Goal: Register for event/course

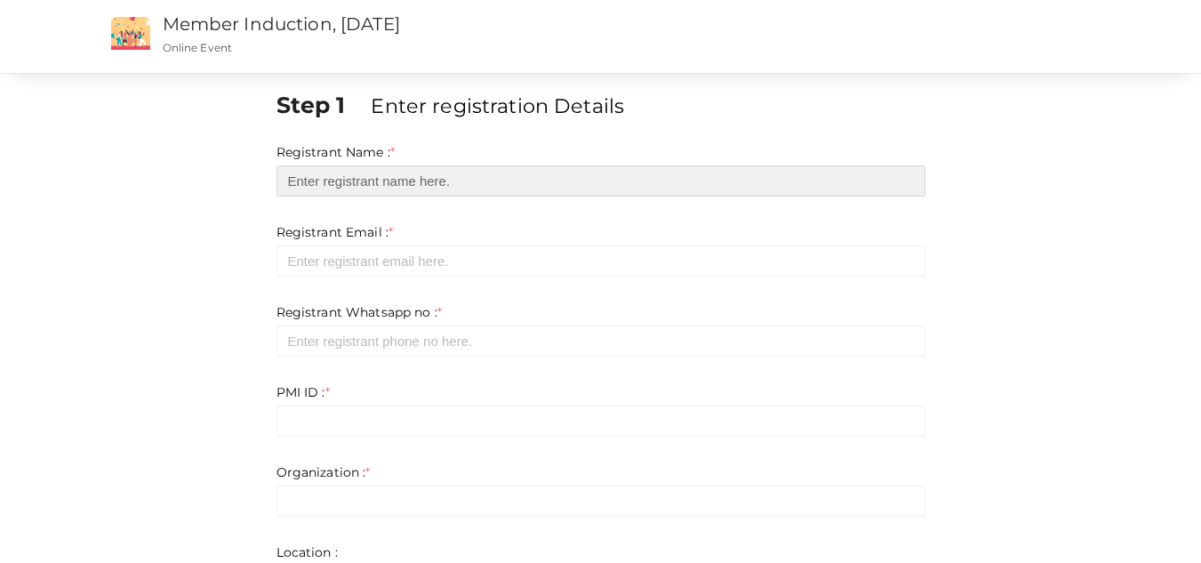
click at [466, 172] on input "text" at bounding box center [601, 180] width 649 height 31
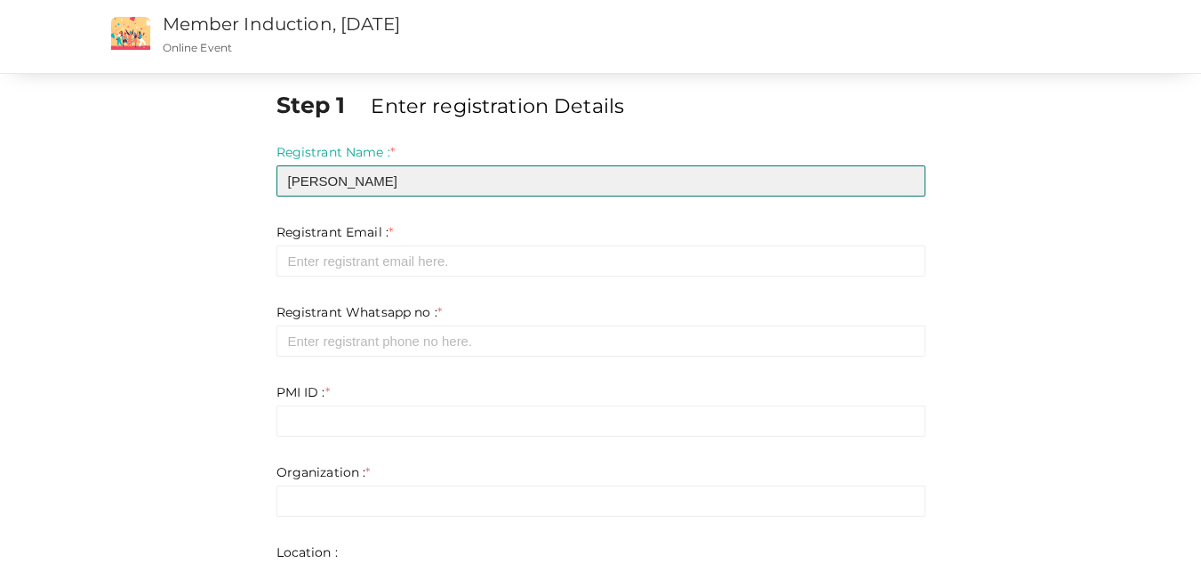
type input "[PERSON_NAME]"
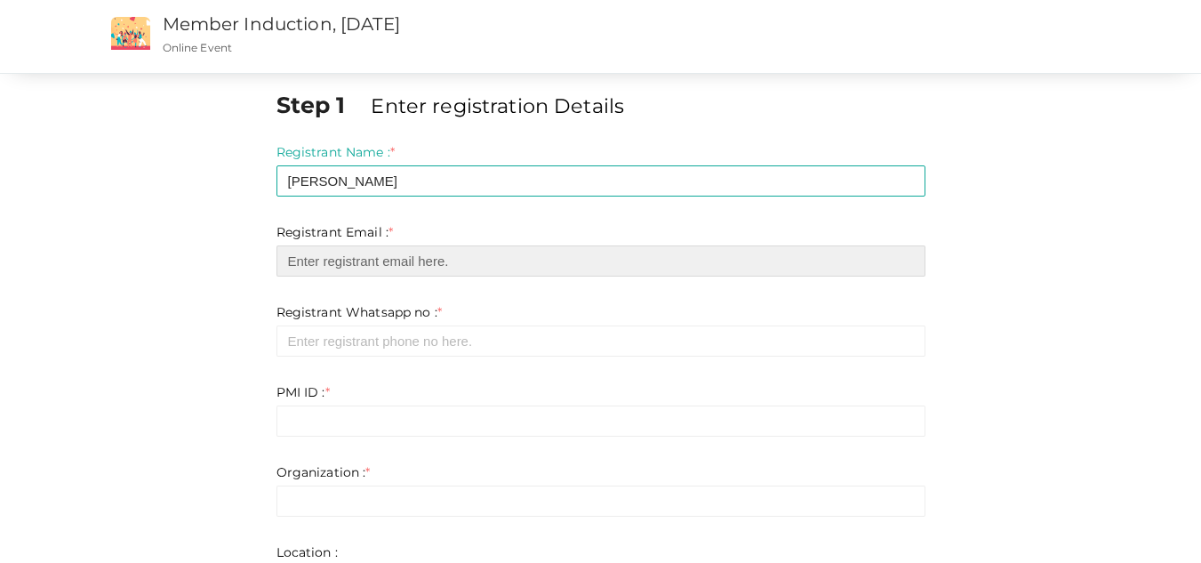
click at [407, 267] on input "email" at bounding box center [601, 260] width 649 height 31
type input "[EMAIL_ADDRESS][DOMAIN_NAME]"
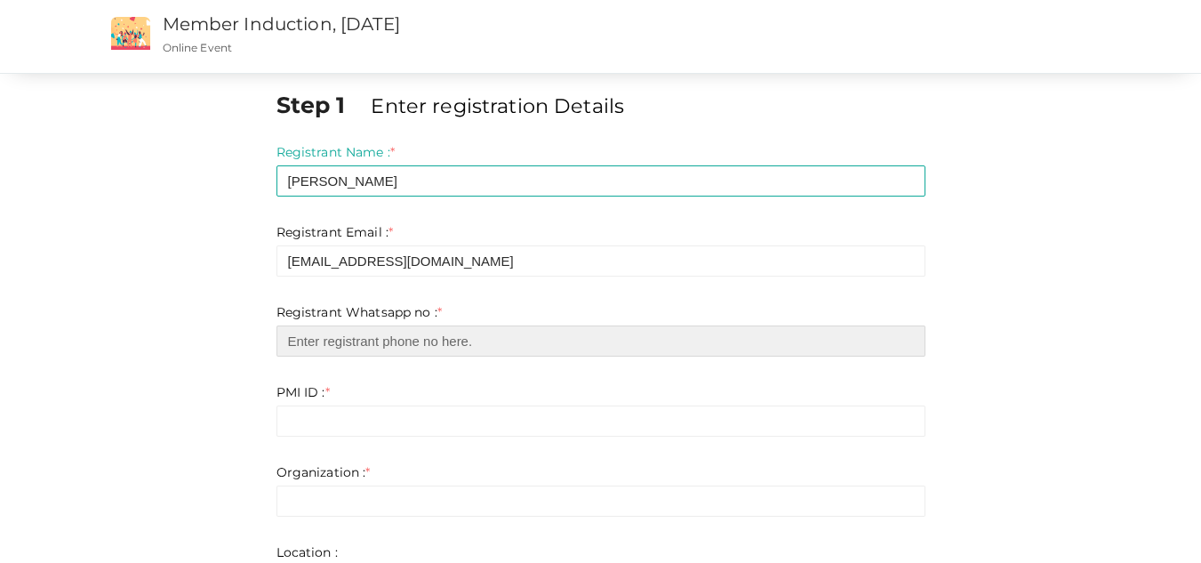
click at [437, 337] on input "number" at bounding box center [601, 340] width 649 height 31
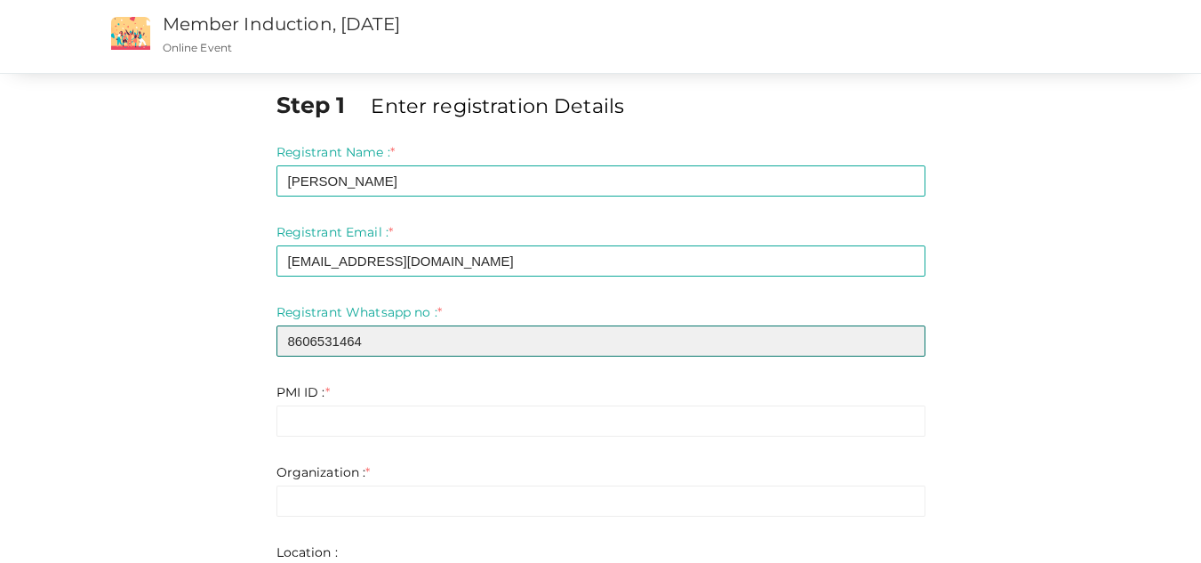
type input "8606531464"
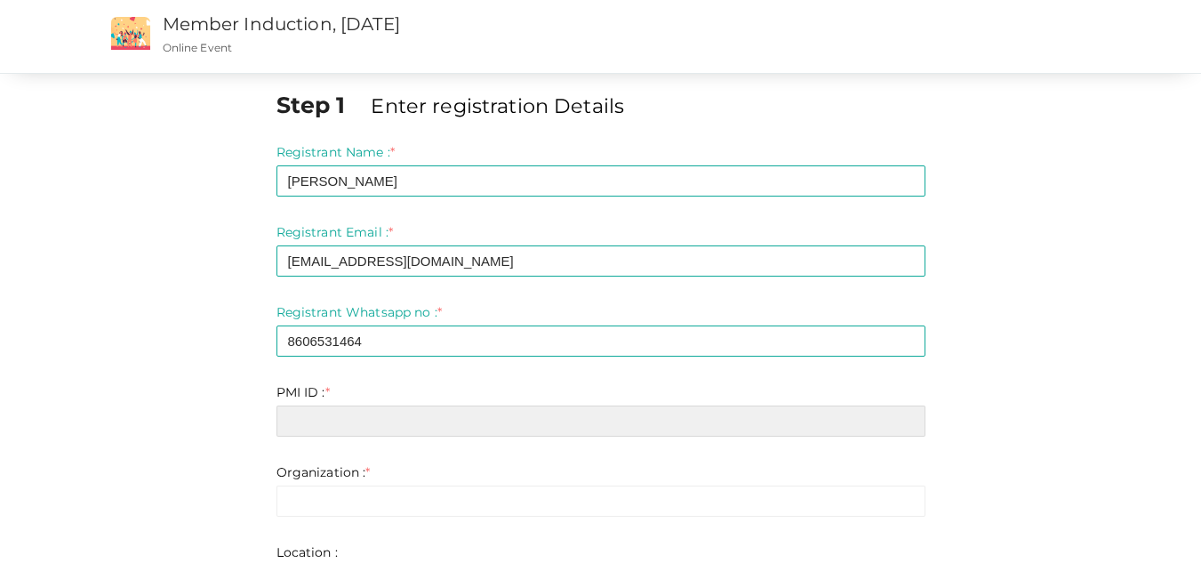
click at [547, 424] on input "text" at bounding box center [601, 420] width 649 height 31
paste input "10618071"
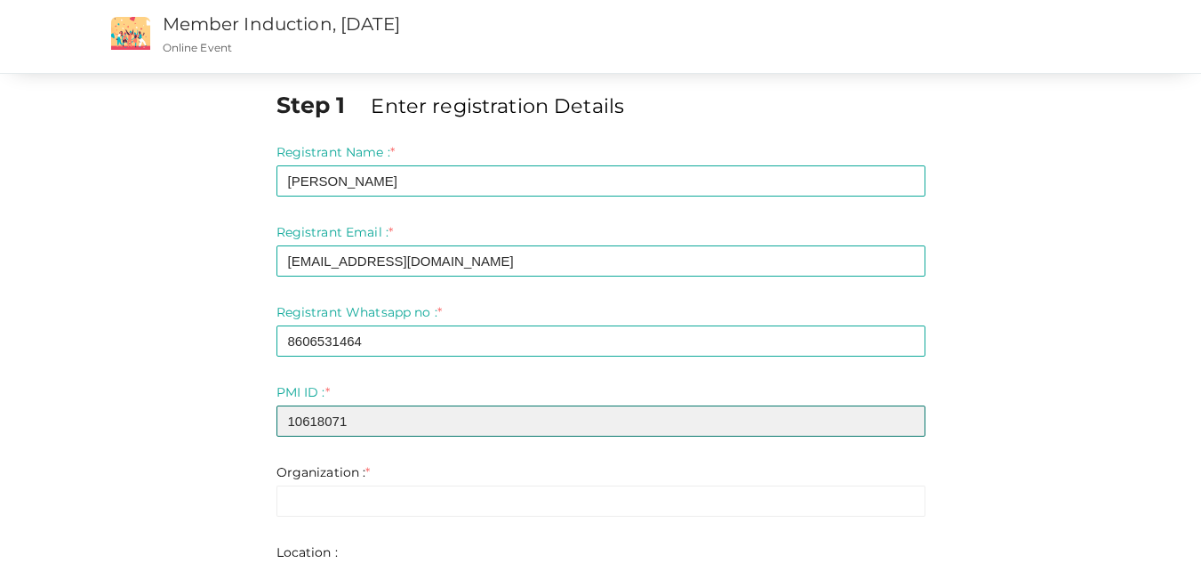
type input "10618071"
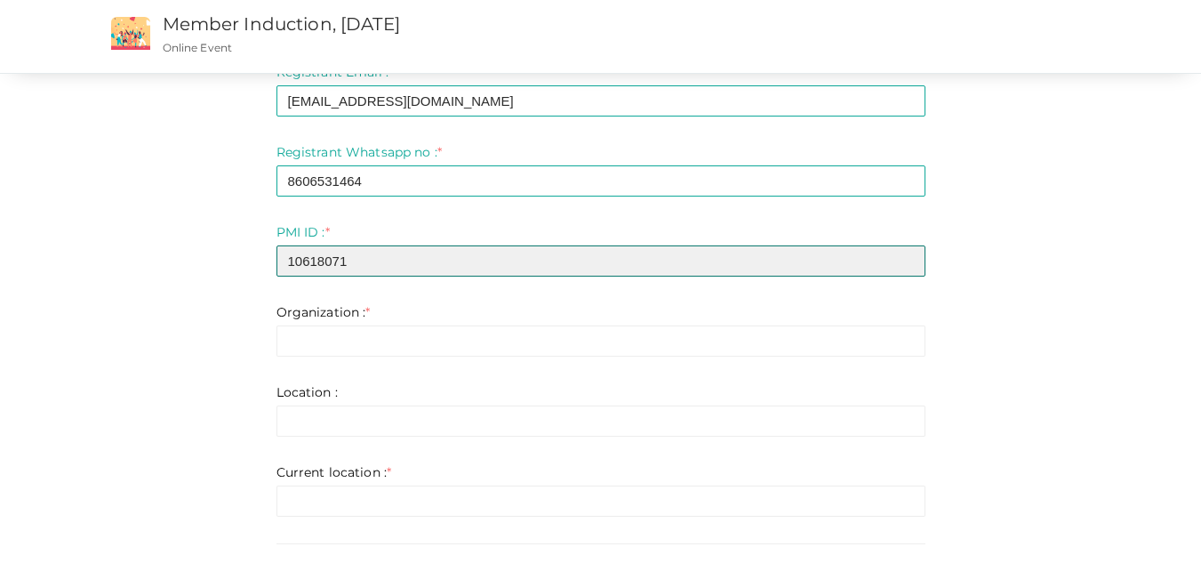
scroll to position [178, 0]
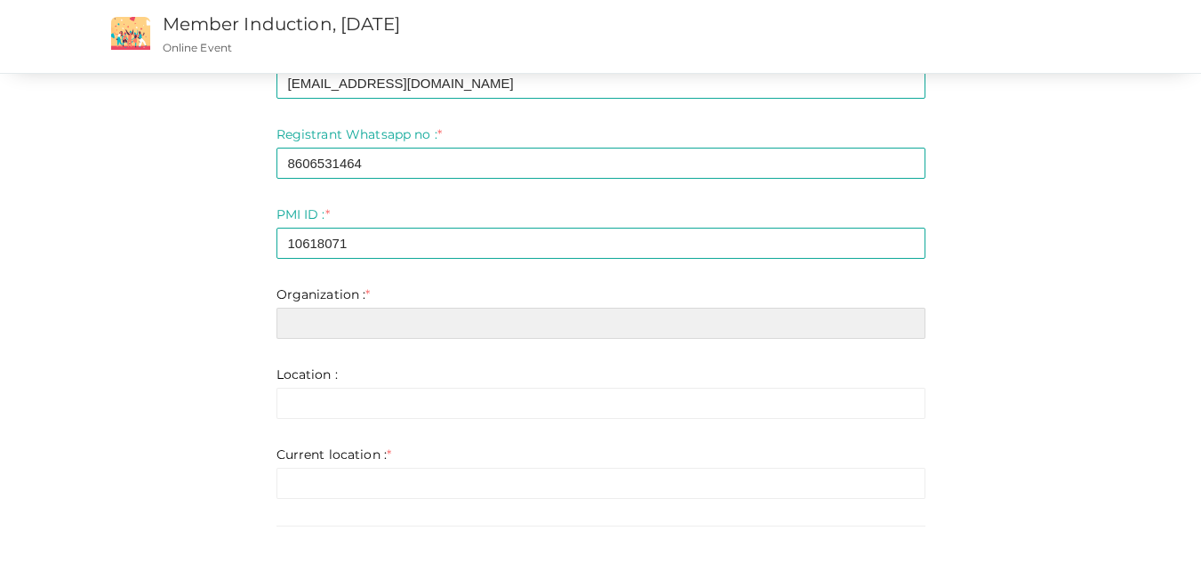
click at [421, 316] on input "text" at bounding box center [601, 323] width 649 height 31
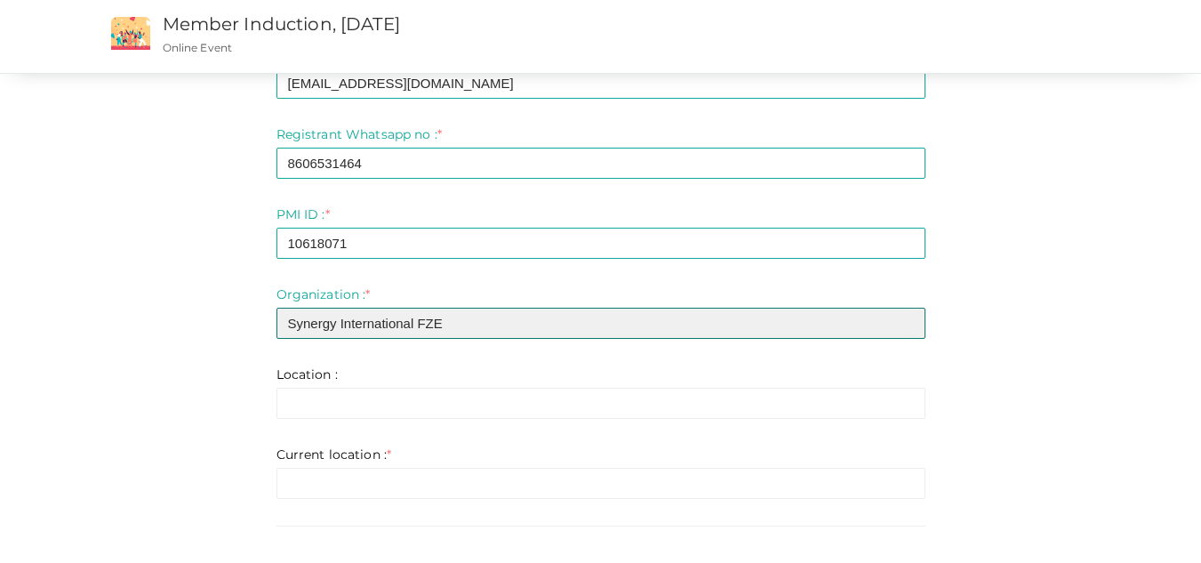
type input "Synergy International FZE"
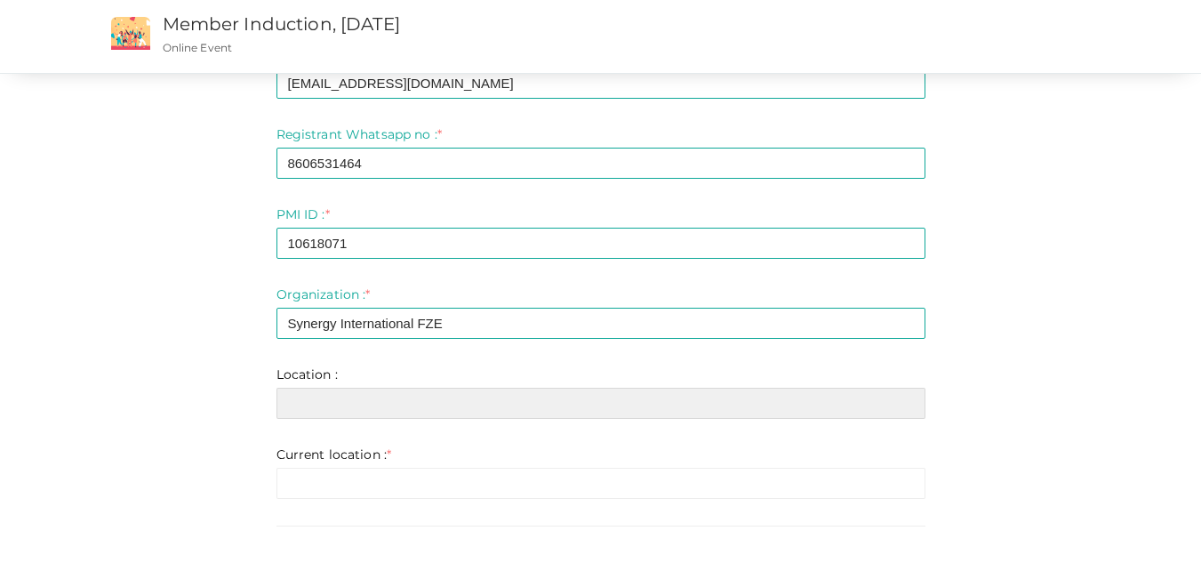
click at [370, 404] on input "text" at bounding box center [601, 403] width 649 height 31
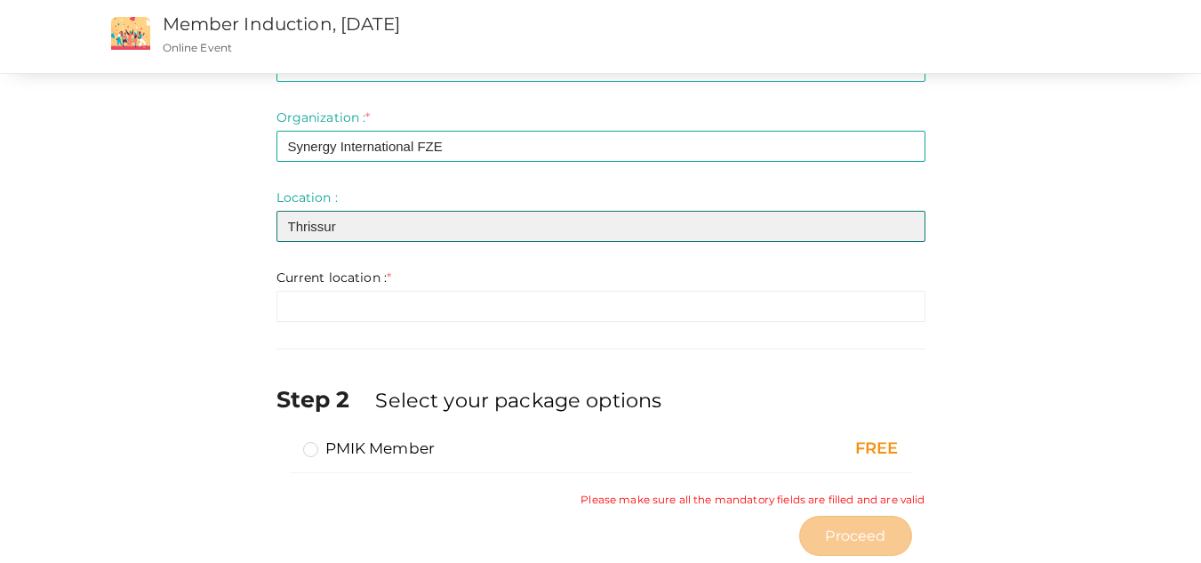
scroll to position [356, 0]
type input "Thrissur"
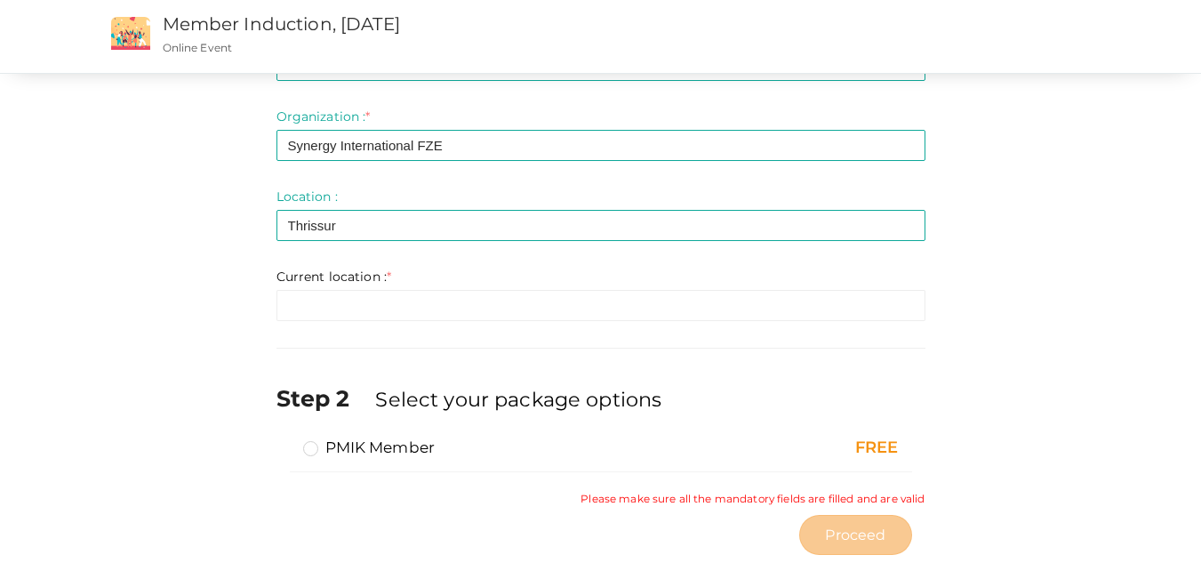
click at [405, 288] on div "Current location : * Invalid Email Required. Limit exceeds. Limit is - Invalid …" at bounding box center [601, 294] width 649 height 53
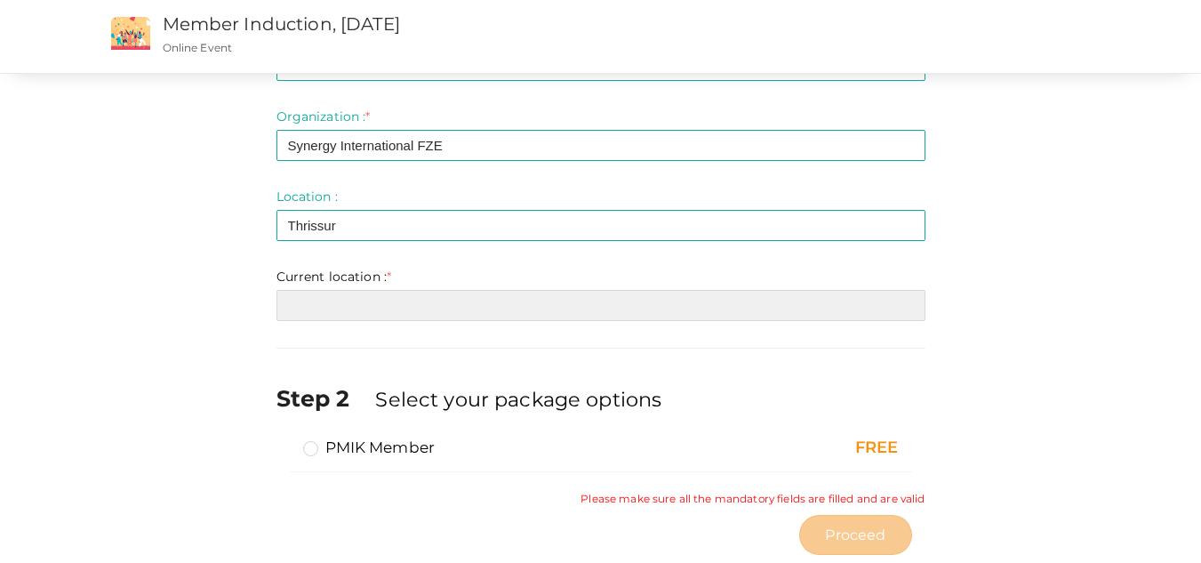
click at [407, 303] on input "text" at bounding box center [601, 305] width 649 height 31
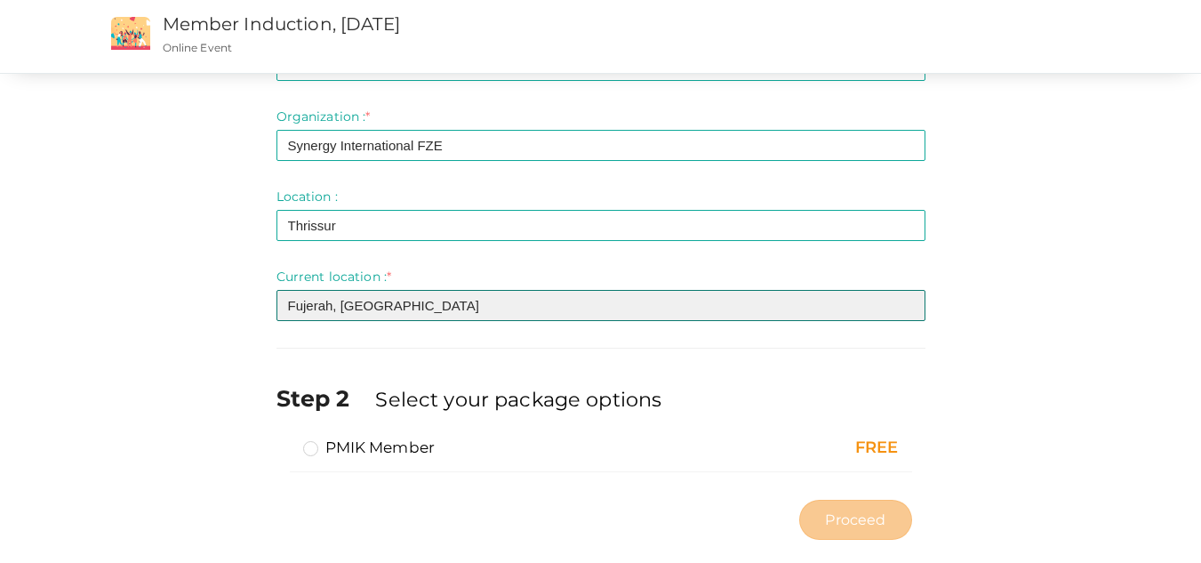
drag, startPoint x: 339, startPoint y: 305, endPoint x: 55, endPoint y: 282, distance: 284.6
click at [55, 282] on div "Step 1 Enter registration Details Registrant Name : * [PERSON_NAME] Required. I…" at bounding box center [600, 118] width 1201 height 949
paste input "airah,"
type input "Fujairah, [GEOGRAPHIC_DATA]"
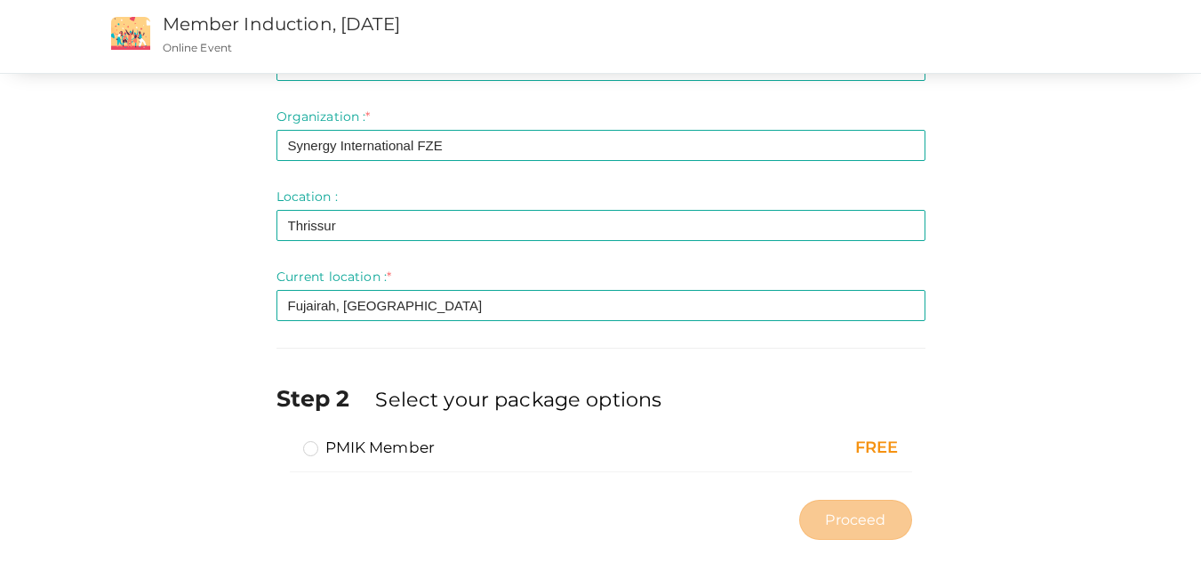
click at [411, 370] on div "Step 2 Select your package options PMIK Member FREE Limit Reached: You can sele…" at bounding box center [601, 428] width 649 height 124
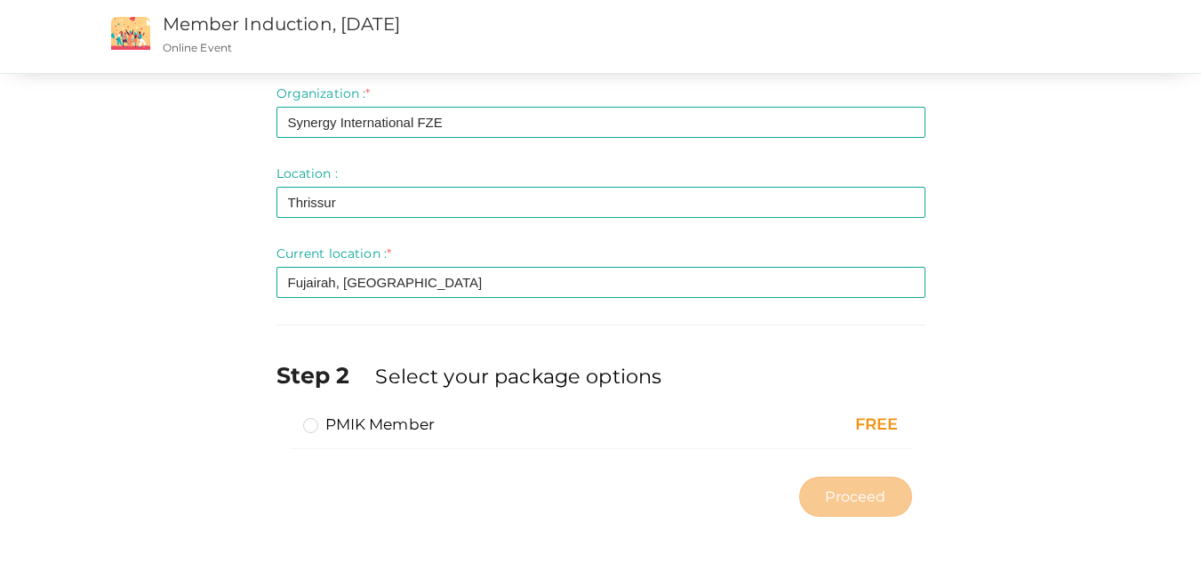
scroll to position [386, 0]
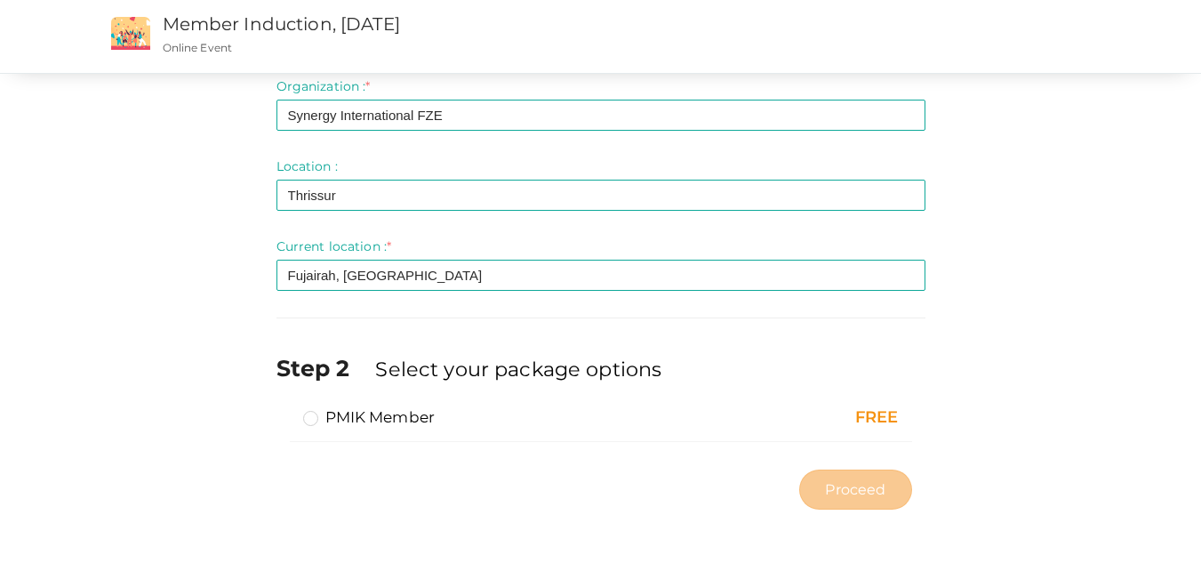
click at [336, 421] on label "PMIK Member" at bounding box center [369, 416] width 132 height 21
click at [285, 410] on input "PMIK Member" at bounding box center [285, 410] width 0 height 0
click at [854, 493] on span "Proceed" at bounding box center [855, 489] width 60 height 20
